Goal: Task Accomplishment & Management: Use online tool/utility

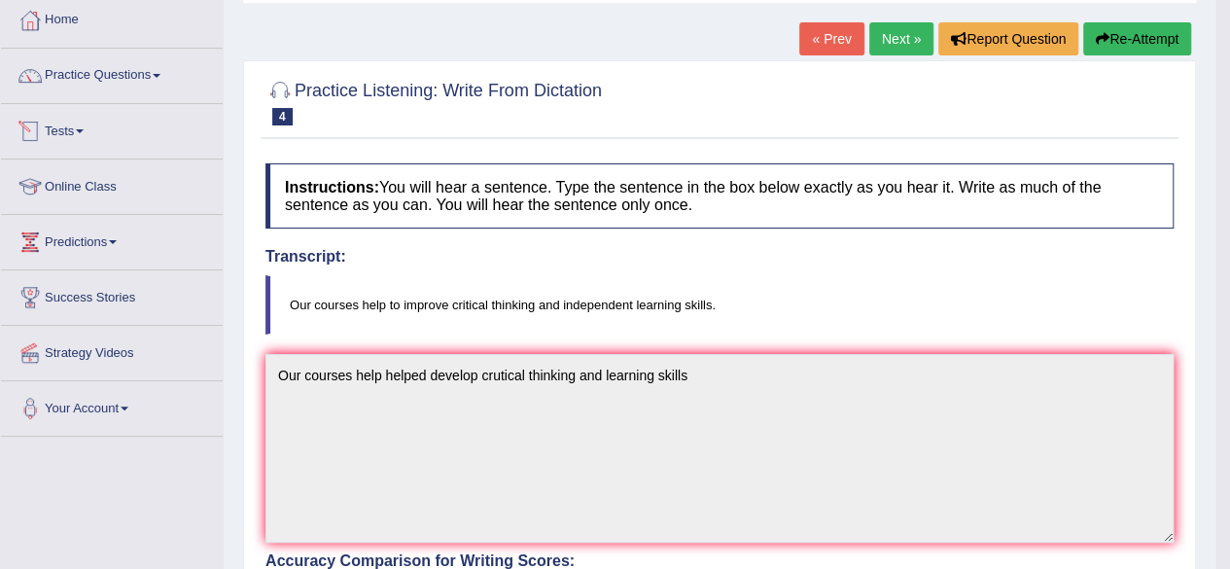
click at [68, 123] on link "Tests" at bounding box center [112, 128] width 222 height 49
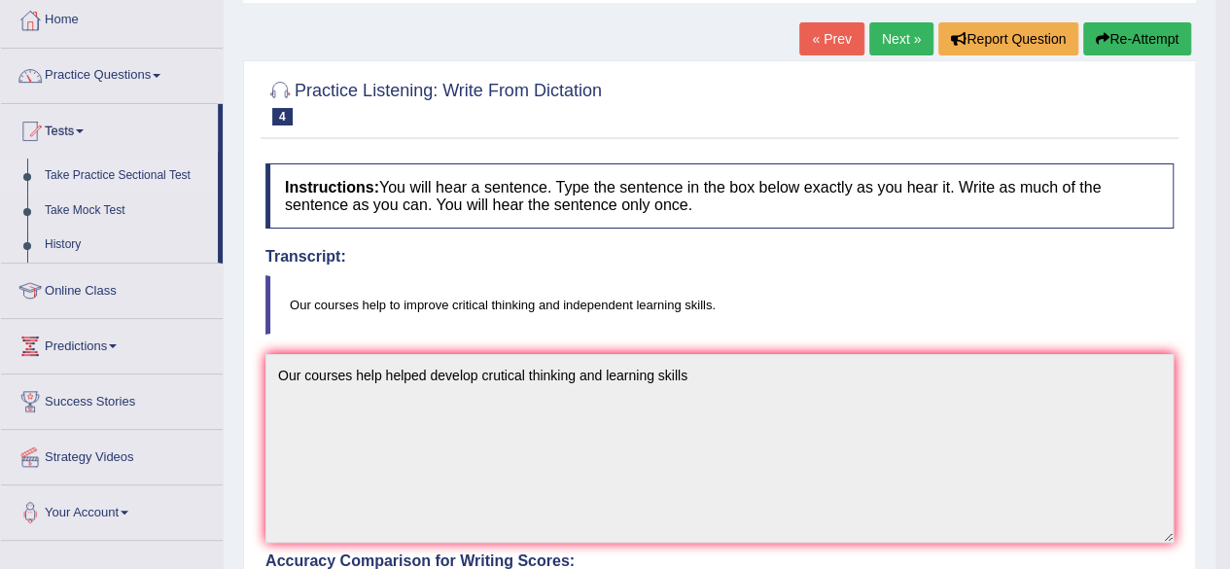
click at [88, 172] on link "Take Practice Sectional Test" at bounding box center [127, 175] width 182 height 35
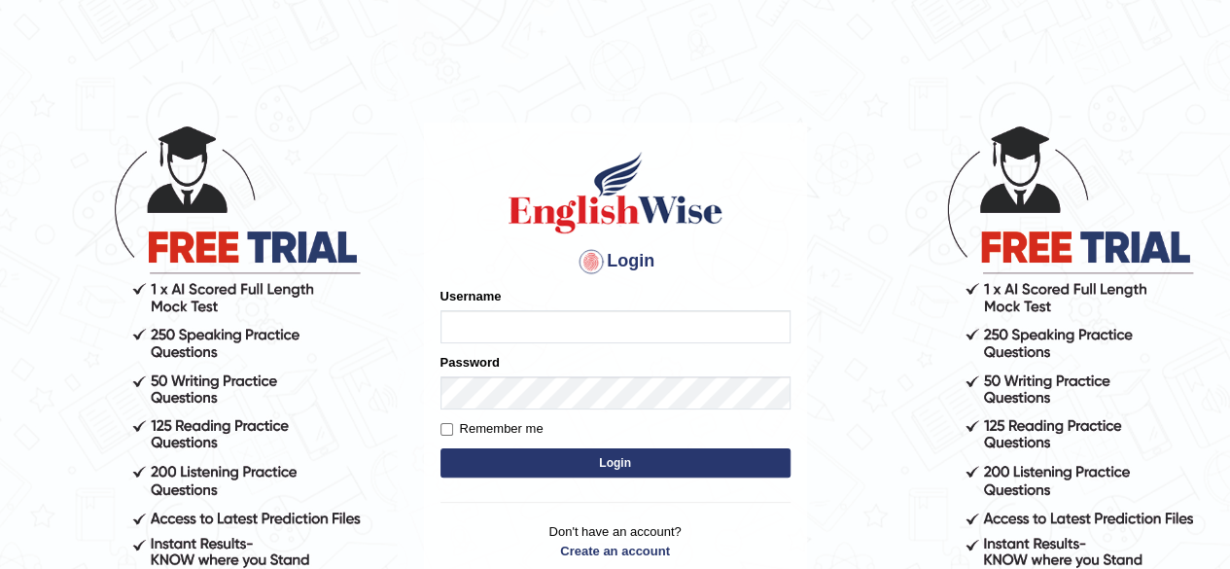
type input "riad83"
click at [599, 460] on button "Login" at bounding box center [615, 462] width 350 height 29
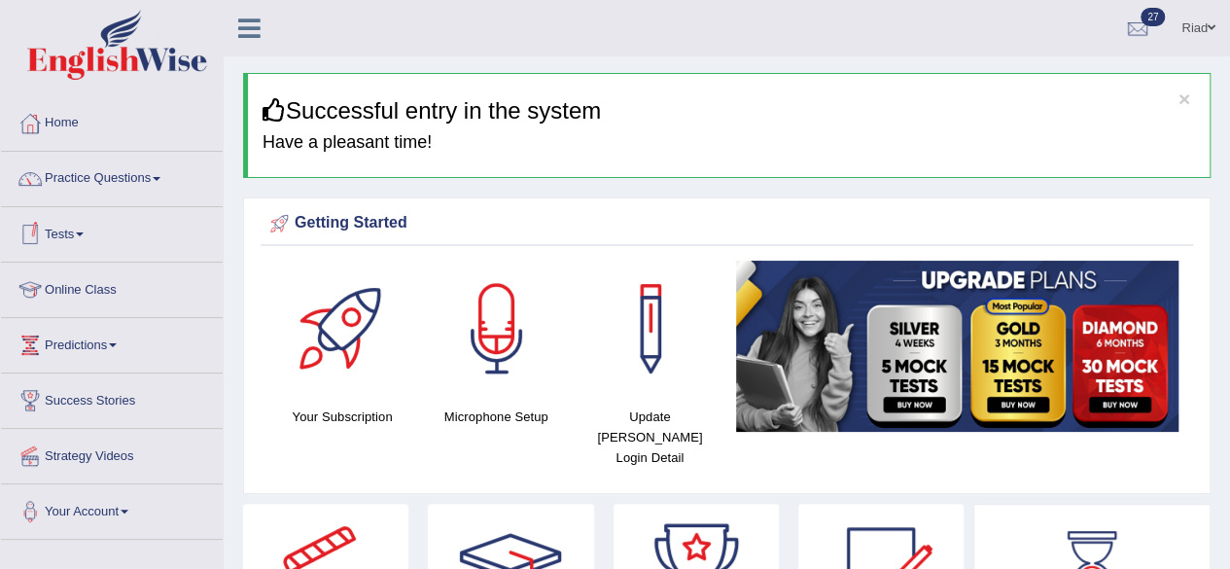
click at [83, 229] on link "Tests" at bounding box center [112, 231] width 222 height 49
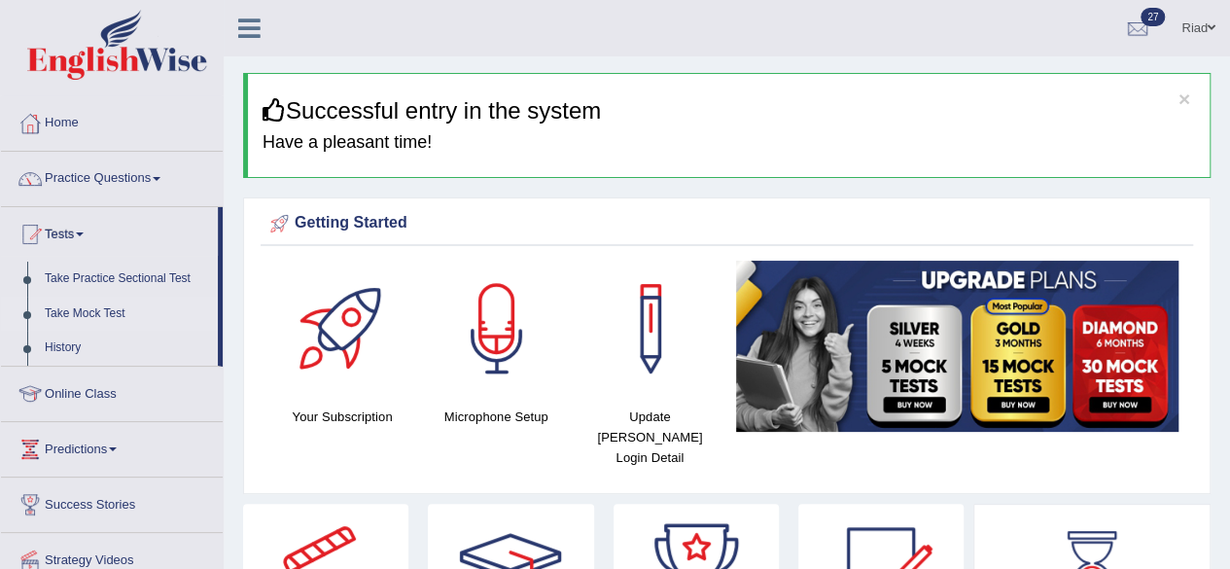
click at [86, 310] on link "Take Mock Test" at bounding box center [127, 313] width 182 height 35
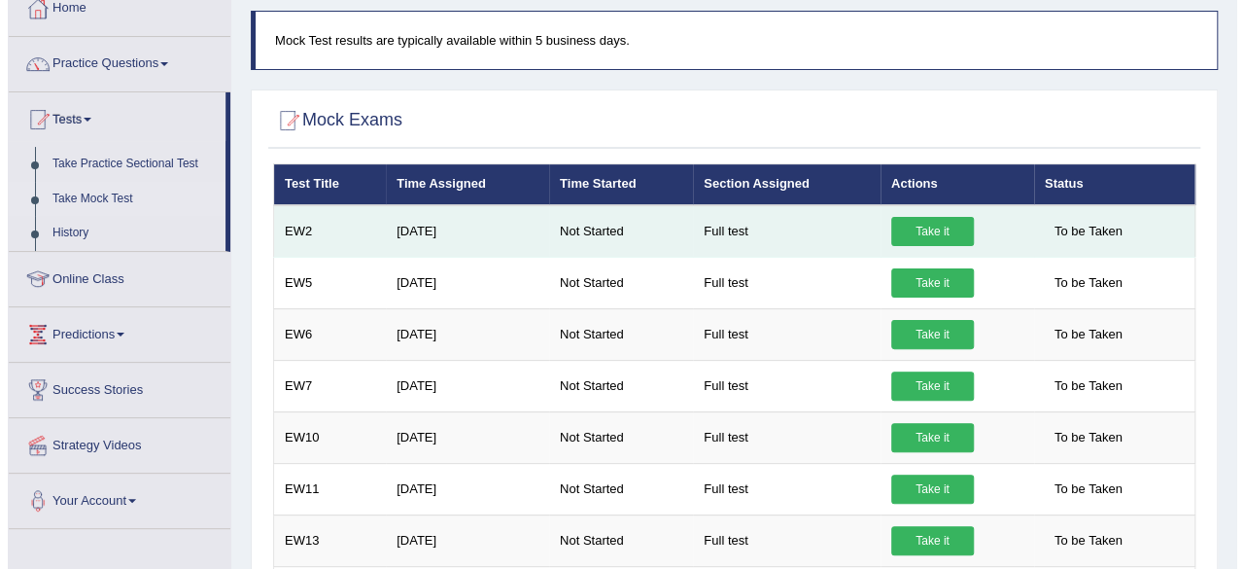
scroll to position [156, 0]
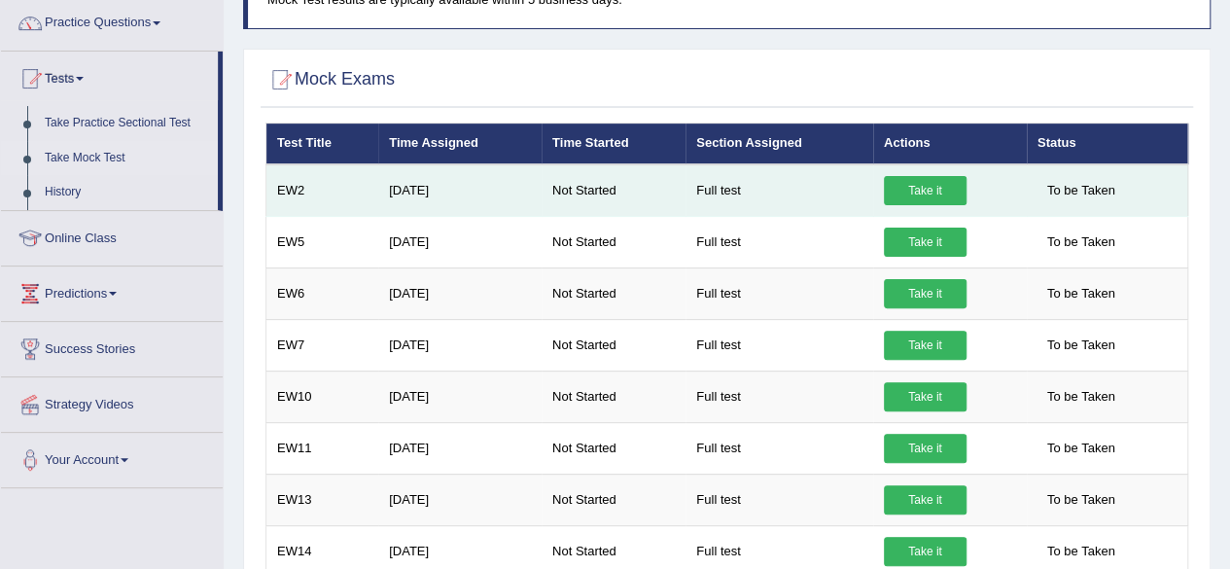
click at [913, 190] on link "Take it" at bounding box center [925, 190] width 83 height 29
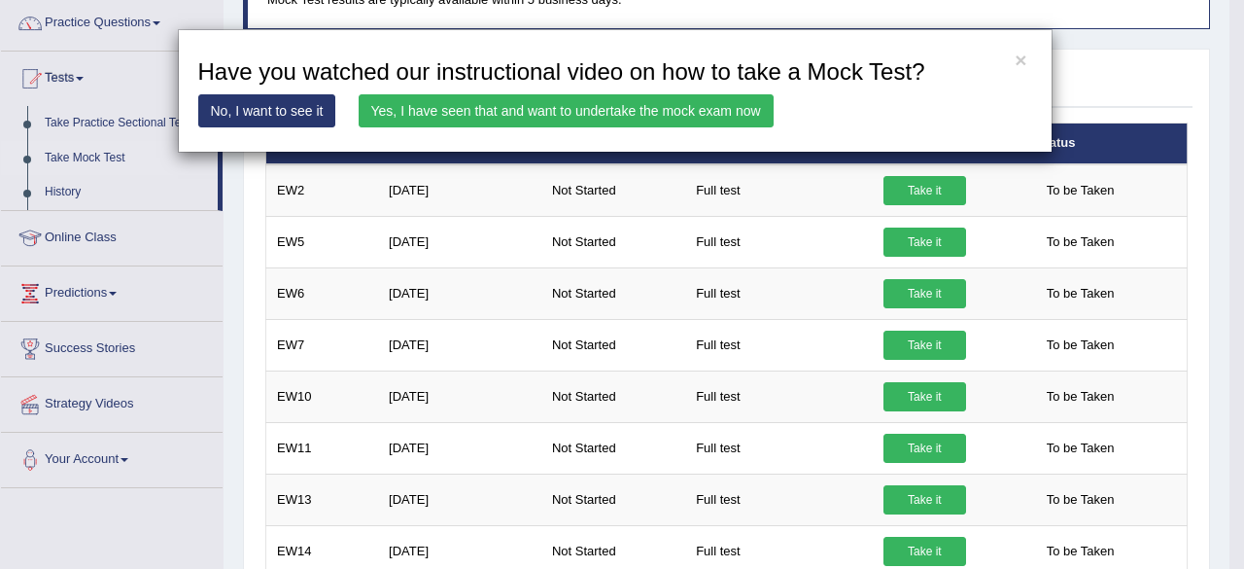
click at [687, 114] on link "Yes, I have seen that and want to undertake the mock exam now" at bounding box center [566, 110] width 415 height 33
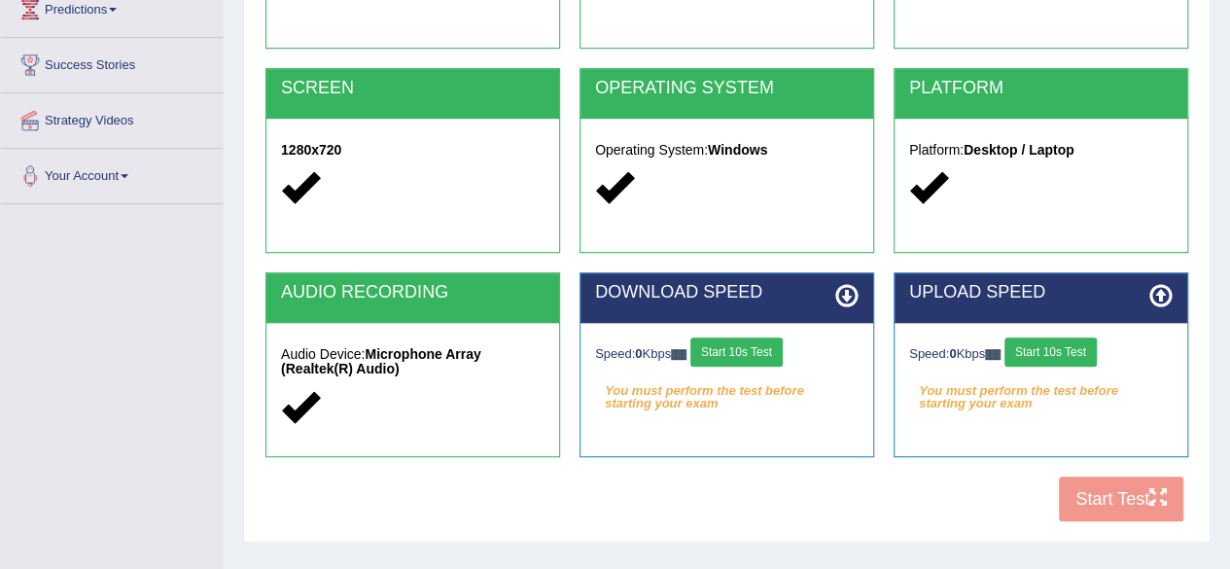
scroll to position [339, 0]
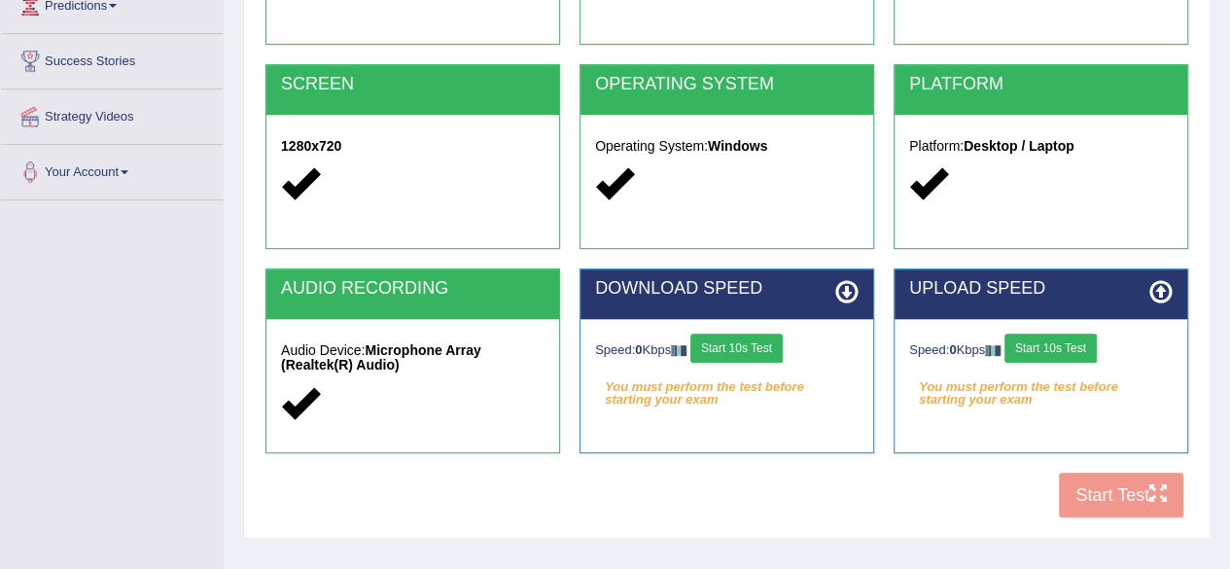
click at [748, 346] on button "Start 10s Test" at bounding box center [736, 347] width 92 height 29
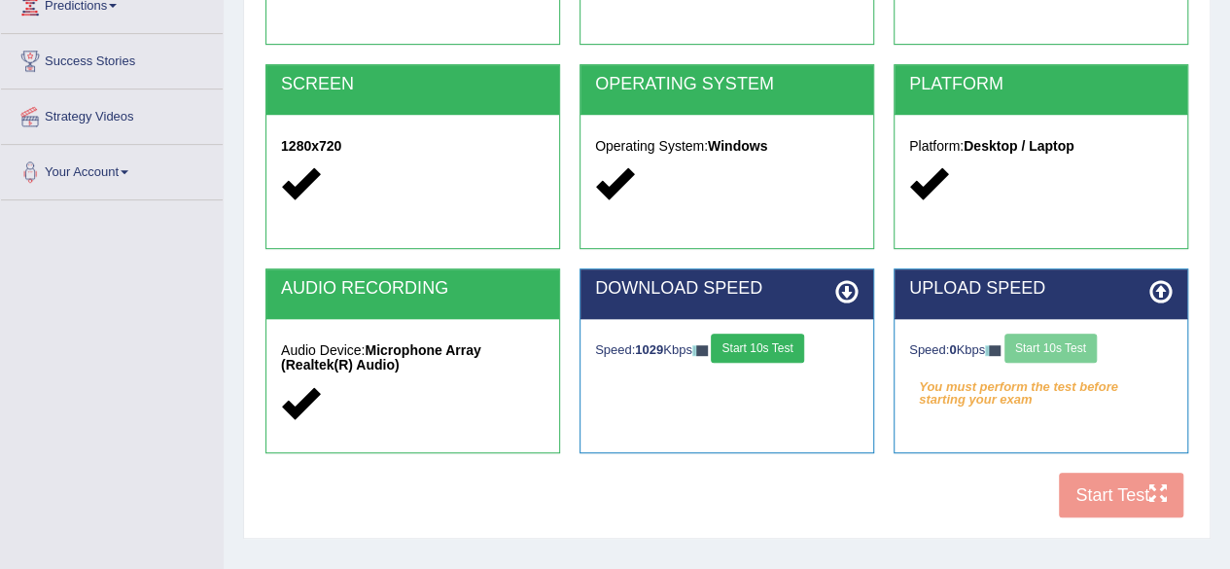
click at [1038, 344] on div "Speed: 0 Kbps Start 10s Test" at bounding box center [1040, 350] width 263 height 34
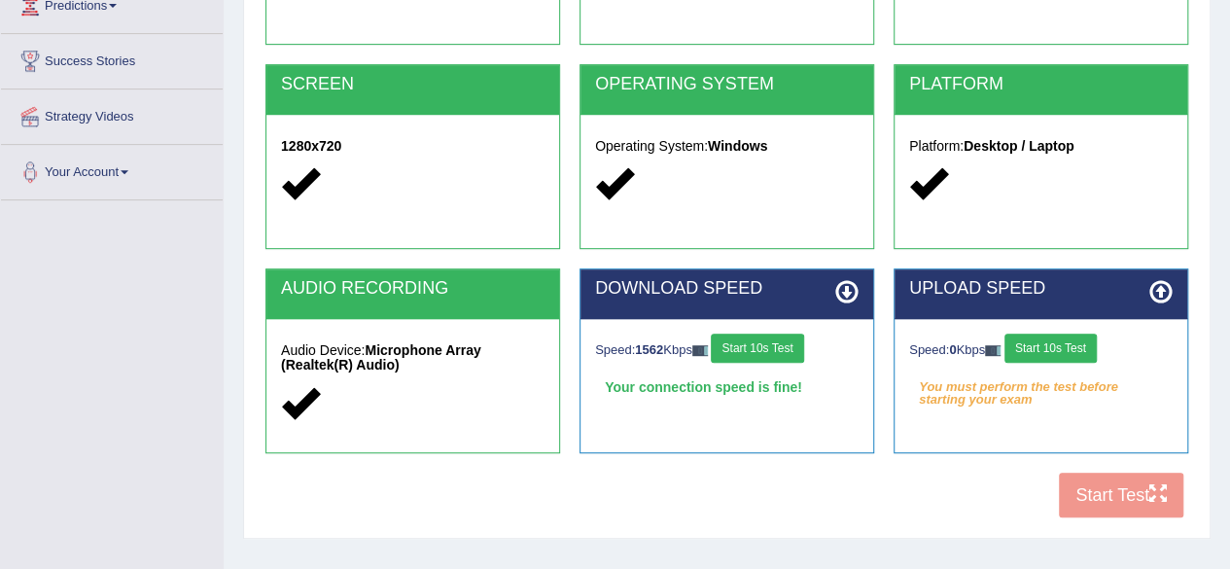
click at [1038, 344] on button "Start 10s Test" at bounding box center [1050, 347] width 92 height 29
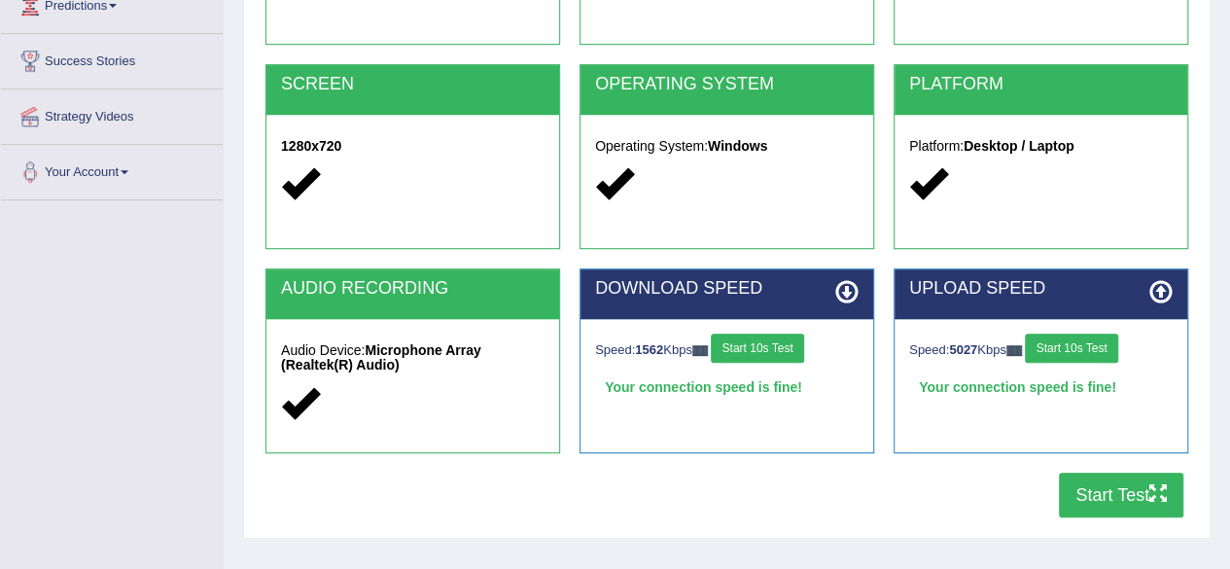
click at [1090, 497] on button "Start Test" at bounding box center [1120, 494] width 124 height 45
